Goal: Check status: Check status

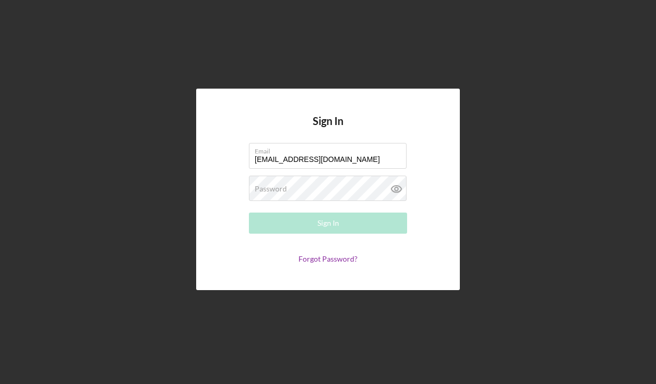
type input "[EMAIL_ADDRESS][DOMAIN_NAME]"
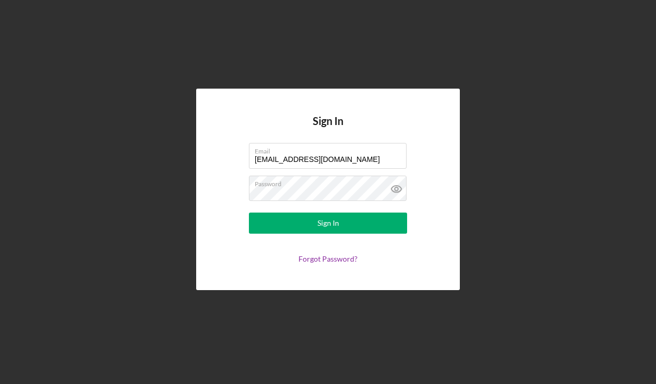
click at [329, 235] on form "Email [EMAIL_ADDRESS][DOMAIN_NAME] Password Sign In Forgot Password?" at bounding box center [328, 203] width 211 height 120
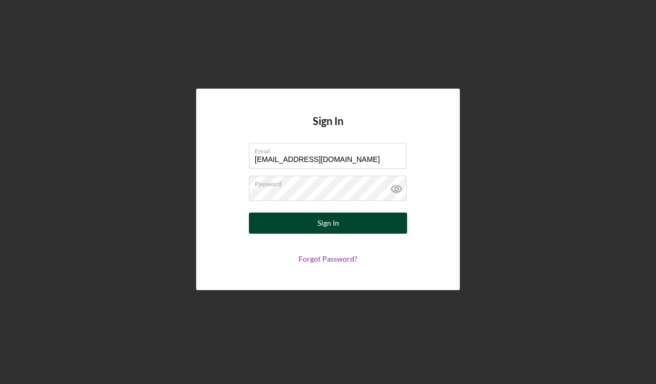
click at [330, 231] on div "Sign In" at bounding box center [329, 223] width 22 height 21
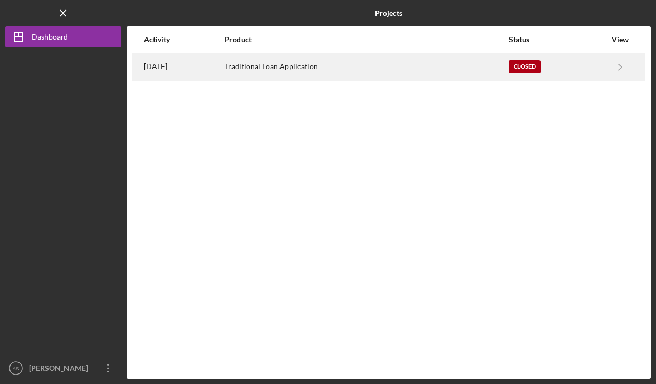
click at [224, 73] on div "[DATE]" at bounding box center [184, 67] width 80 height 26
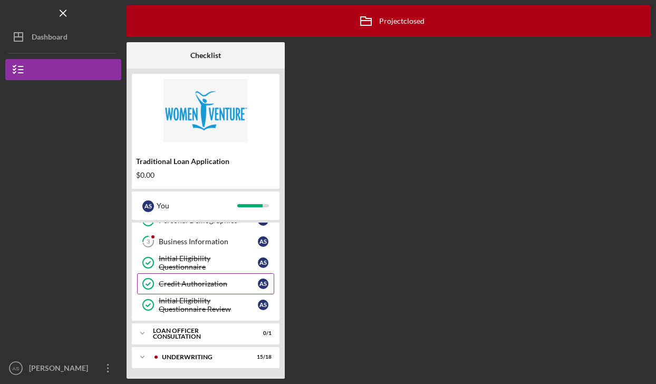
scroll to position [55, 0]
click at [211, 356] on div "Underwriting" at bounding box center [214, 357] width 104 height 6
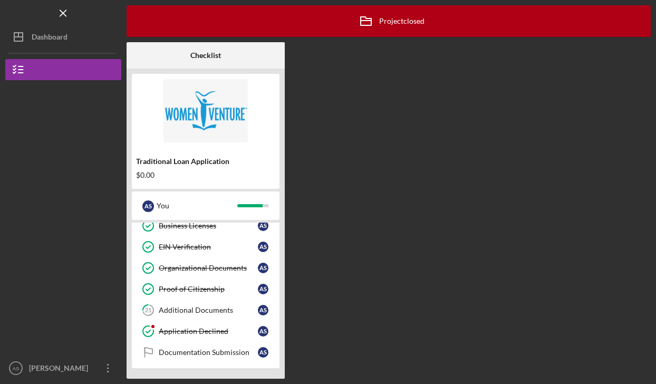
scroll to position [441, 0]
click at [202, 354] on div "Documentation Submission" at bounding box center [208, 352] width 99 height 8
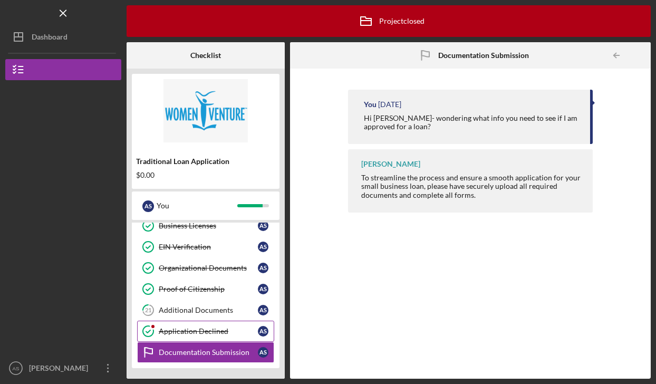
click at [199, 336] on link "Application Declined Application Declined A S" at bounding box center [205, 331] width 137 height 21
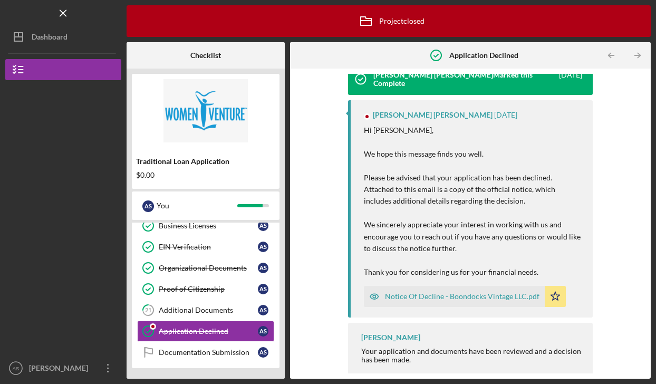
scroll to position [26, 0]
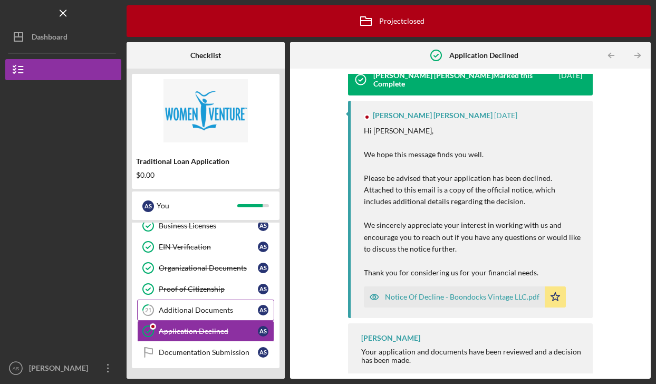
click at [214, 309] on div "Additional Documents" at bounding box center [208, 310] width 99 height 8
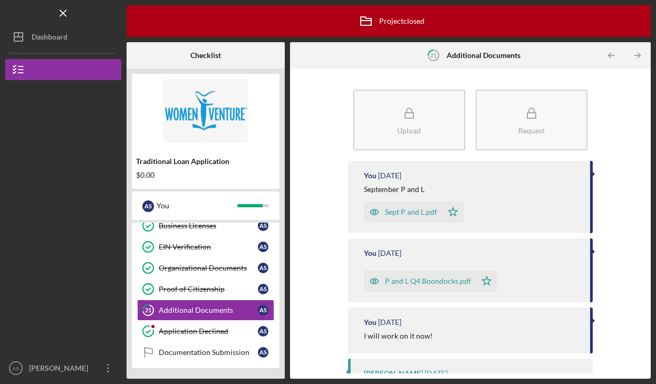
click at [407, 283] on div "P and L Q4 Boondocks.pdf" at bounding box center [428, 281] width 86 height 8
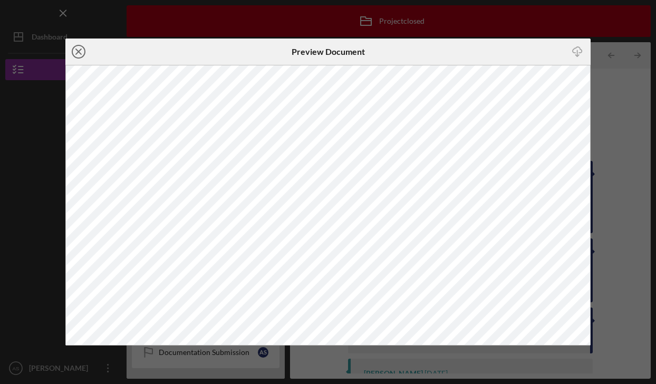
click at [83, 52] on icon "Icon/Close" at bounding box center [78, 52] width 26 height 26
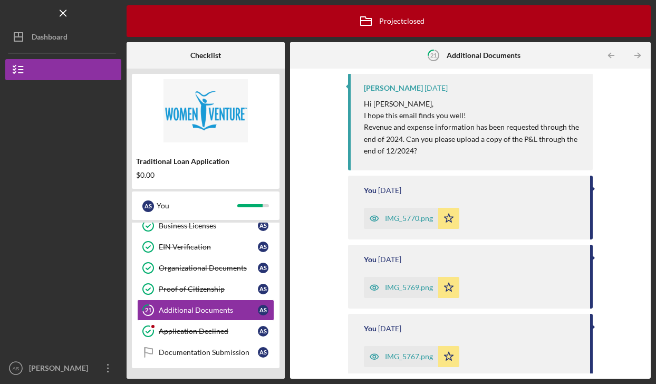
scroll to position [287, 0]
click at [406, 217] on div "IMG_5770.png" at bounding box center [409, 217] width 48 height 8
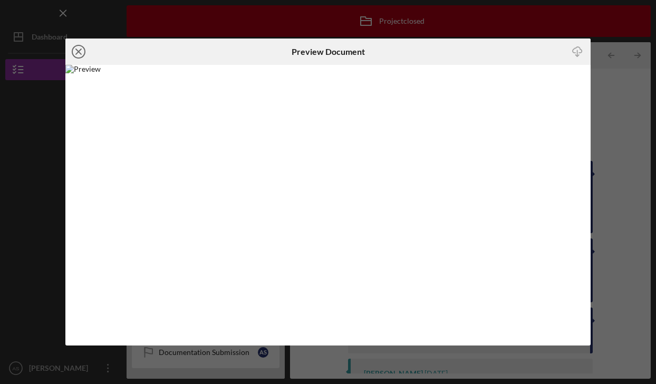
click at [85, 53] on circle at bounding box center [78, 51] width 13 height 13
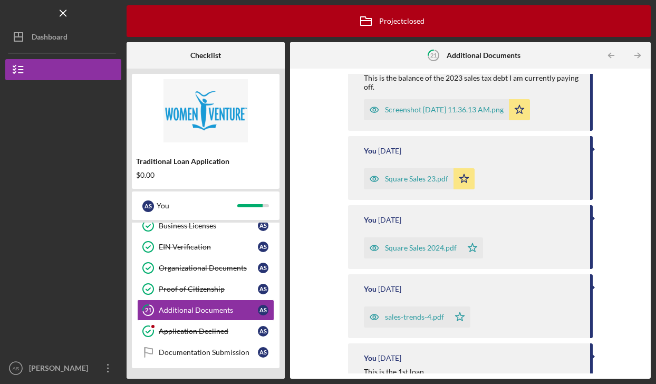
scroll to position [1727, 0]
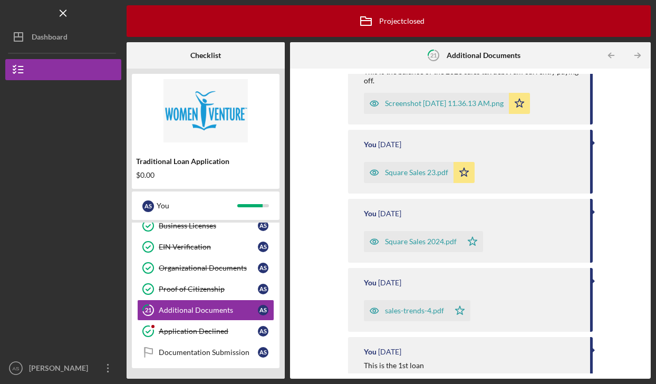
click at [424, 242] on div "Square Sales 2024.pdf" at bounding box center [421, 241] width 72 height 8
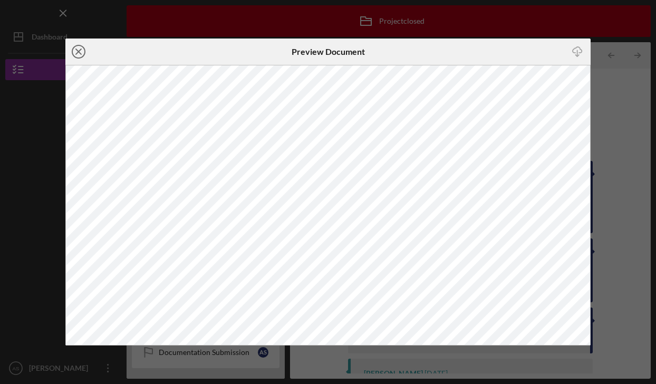
click at [76, 54] on line at bounding box center [78, 51] width 5 height 5
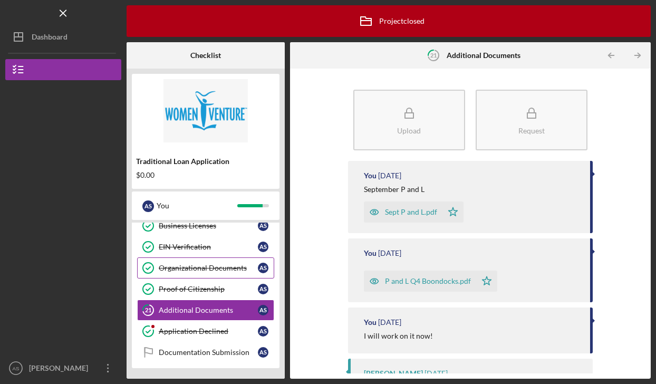
click at [211, 269] on div "Organizational Documents" at bounding box center [208, 268] width 99 height 8
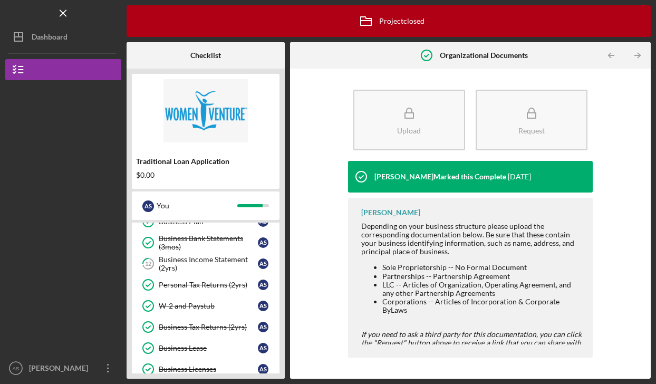
scroll to position [297, 0]
click at [212, 257] on div "Business Income Statement (2yrs)" at bounding box center [208, 264] width 99 height 17
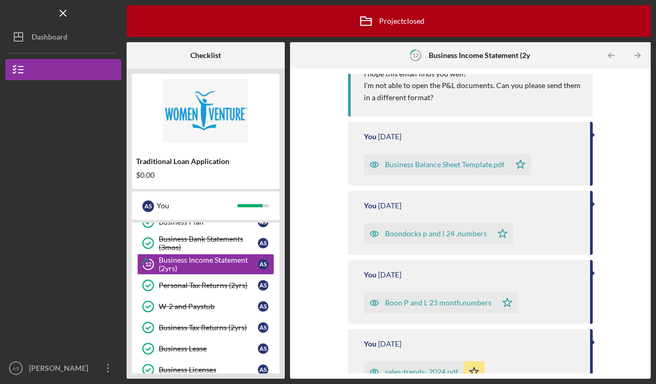
scroll to position [292, 0]
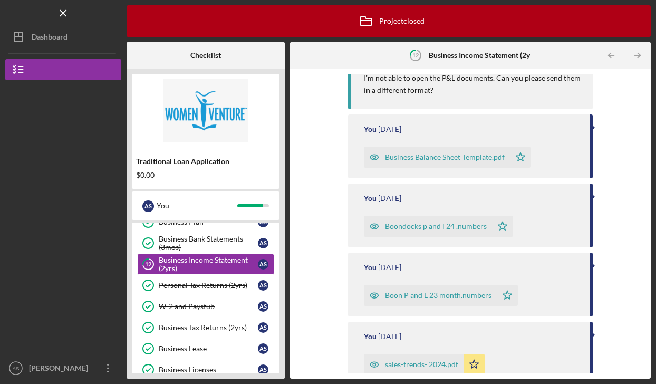
click at [463, 228] on div "Boondocks p and l 24 .numbers" at bounding box center [436, 226] width 102 height 8
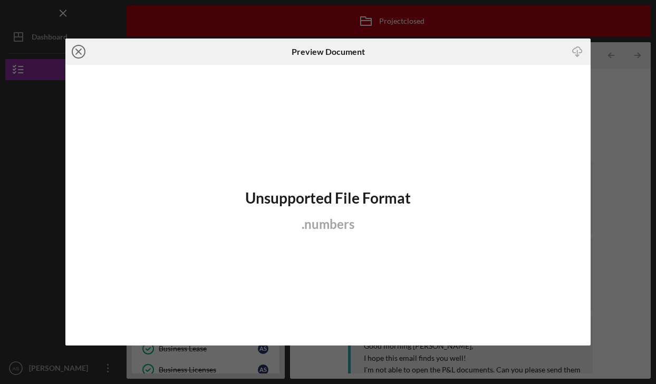
click at [78, 50] on line at bounding box center [78, 51] width 5 height 5
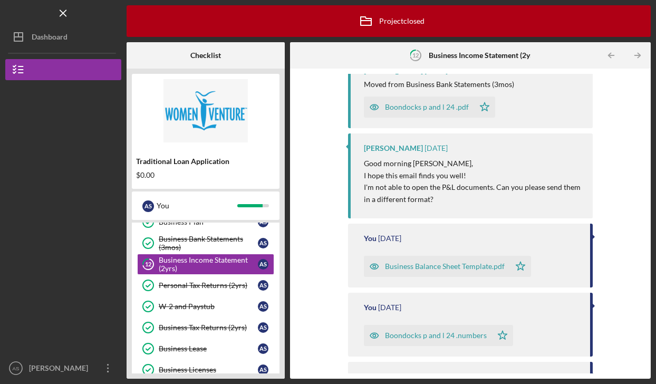
scroll to position [184, 0]
click at [445, 337] on div "Boondocks p and l 24 .numbers" at bounding box center [436, 334] width 102 height 8
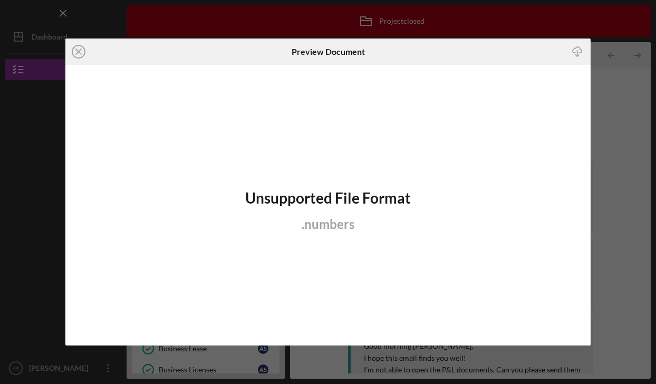
click at [445, 337] on div "Unsupported File Format . numbers" at bounding box center [327, 205] width 525 height 281
click at [82, 49] on icon "Icon/Close" at bounding box center [78, 52] width 26 height 26
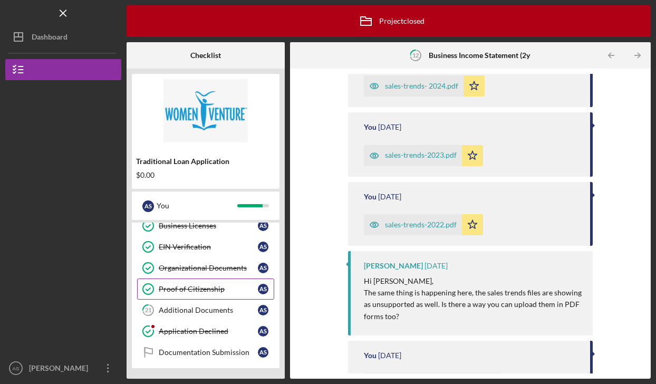
scroll to position [441, 0]
click at [201, 319] on link "21 Additional Documents A S" at bounding box center [205, 310] width 137 height 21
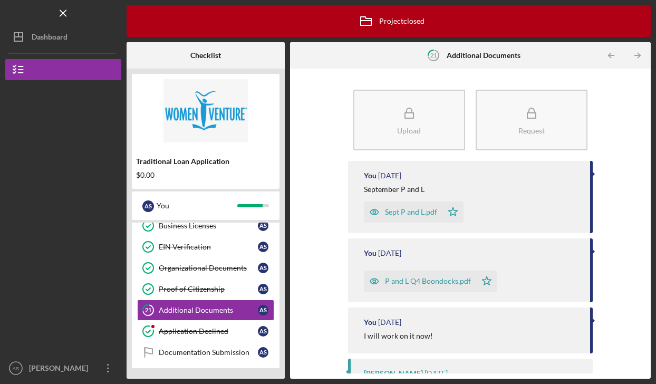
click at [425, 212] on div "Sept P and L.pdf" at bounding box center [411, 212] width 52 height 8
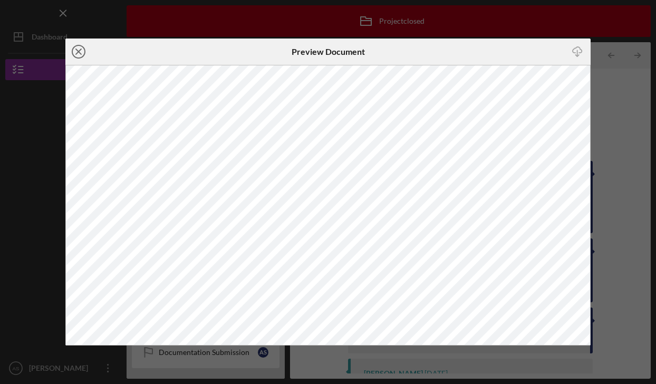
click at [74, 52] on icon "Icon/Close" at bounding box center [78, 52] width 26 height 26
